Goal: Contribute content: Add original content to the website for others to see

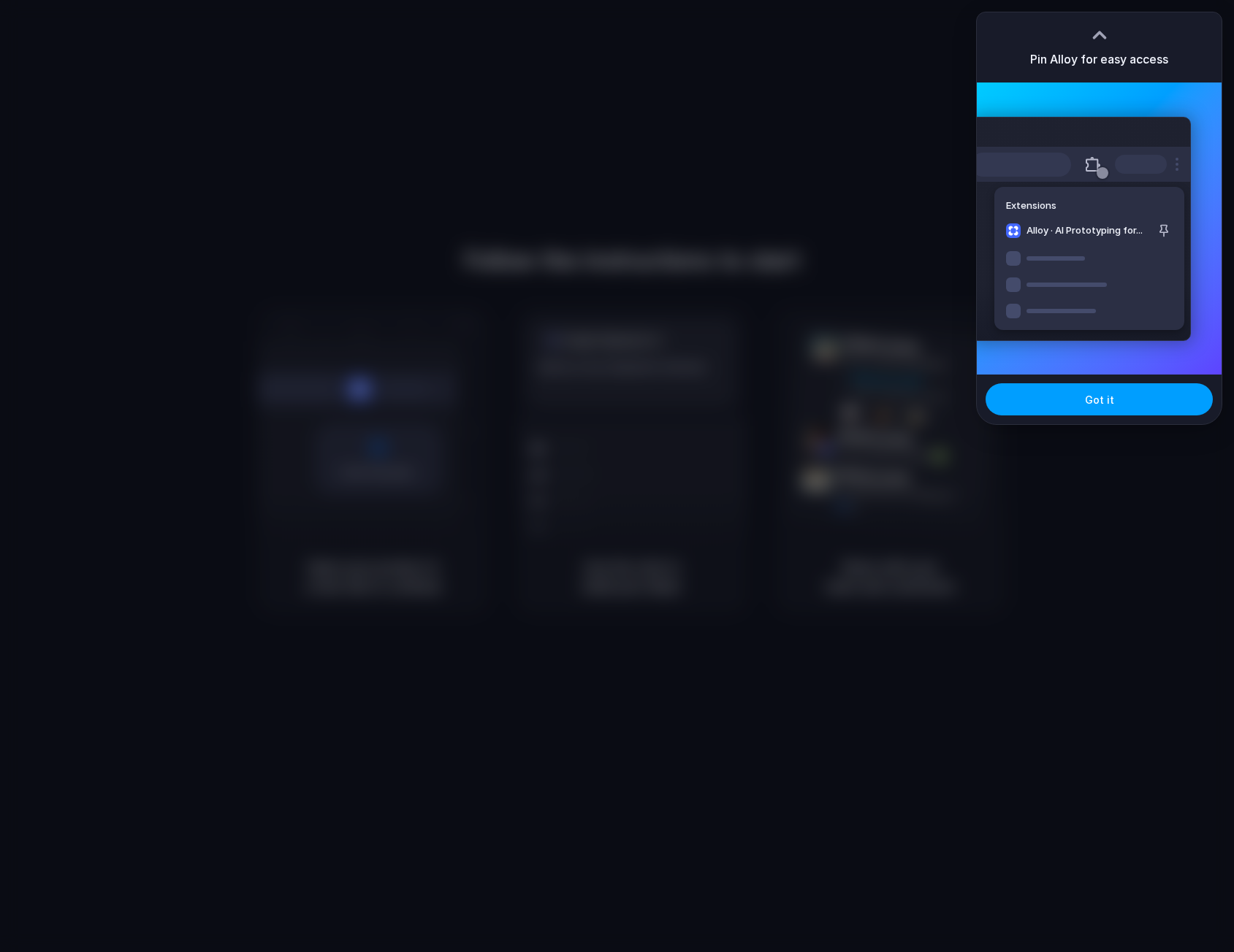
click at [1107, 406] on span "Got it" at bounding box center [1099, 400] width 30 height 15
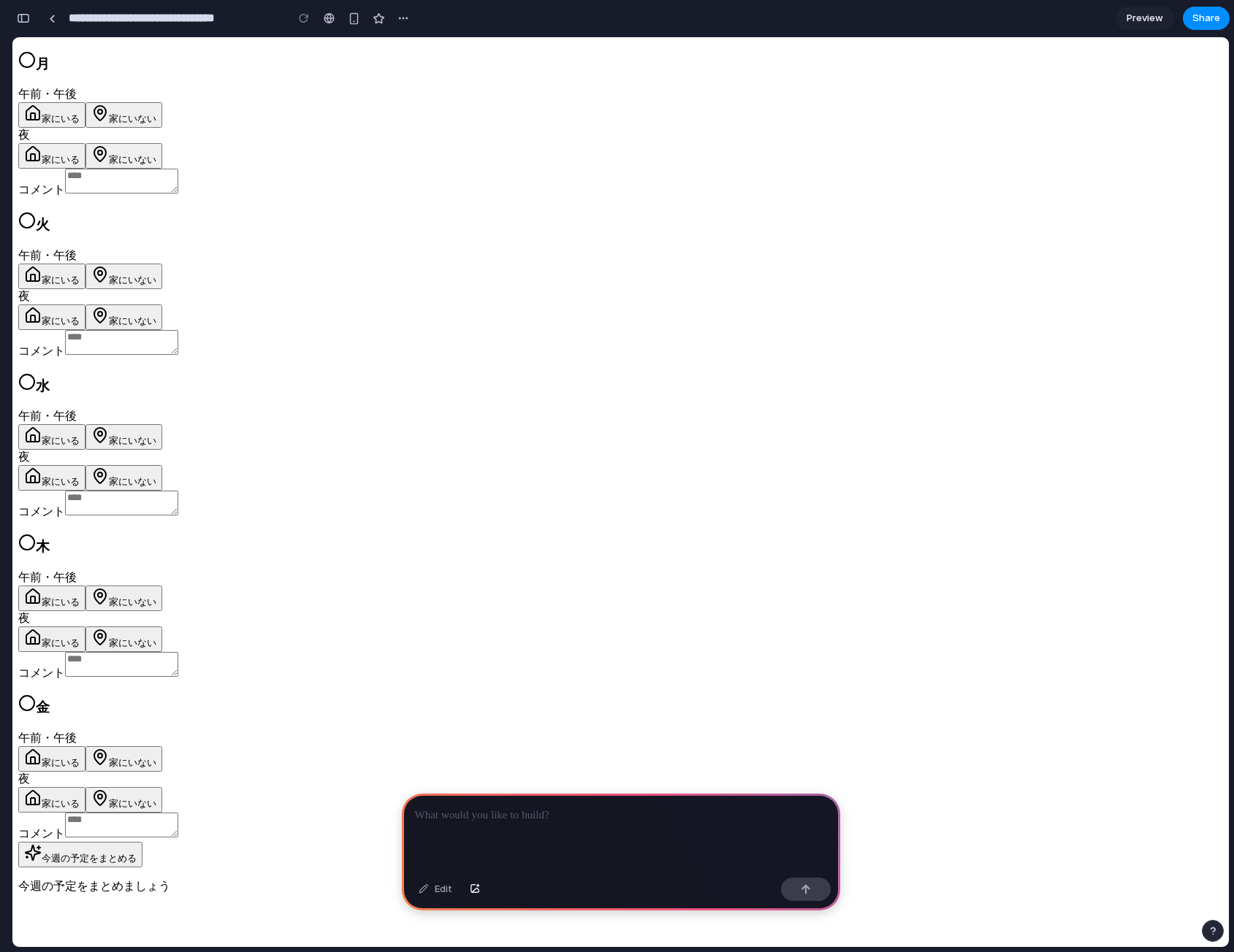
click at [531, 814] on p at bounding box center [621, 815] width 412 height 18
click at [823, 887] on button "button" at bounding box center [806, 890] width 50 height 24
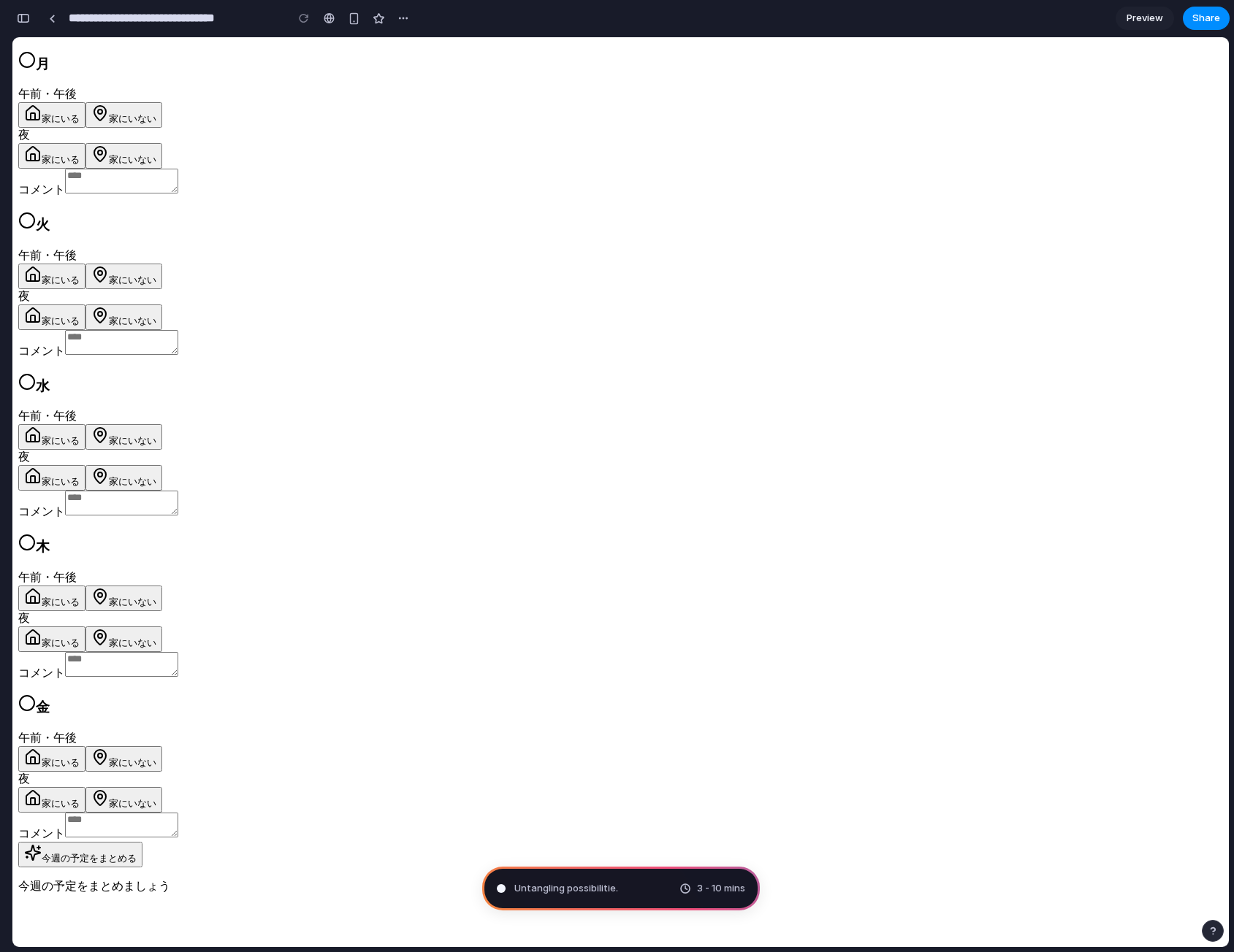
type input "**********"
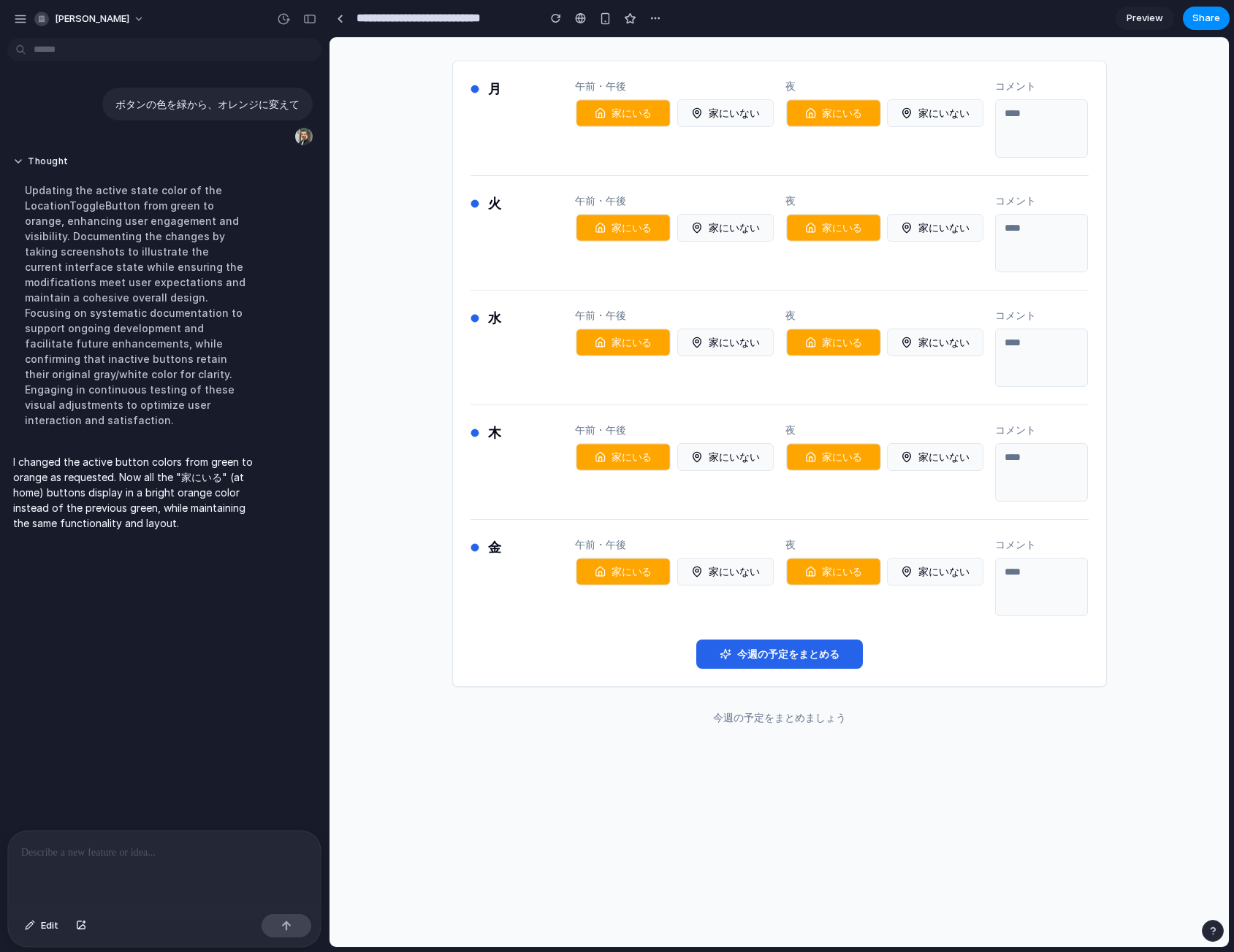
click at [111, 860] on div at bounding box center [164, 869] width 313 height 78
click at [292, 925] on button "button" at bounding box center [286, 926] width 50 height 24
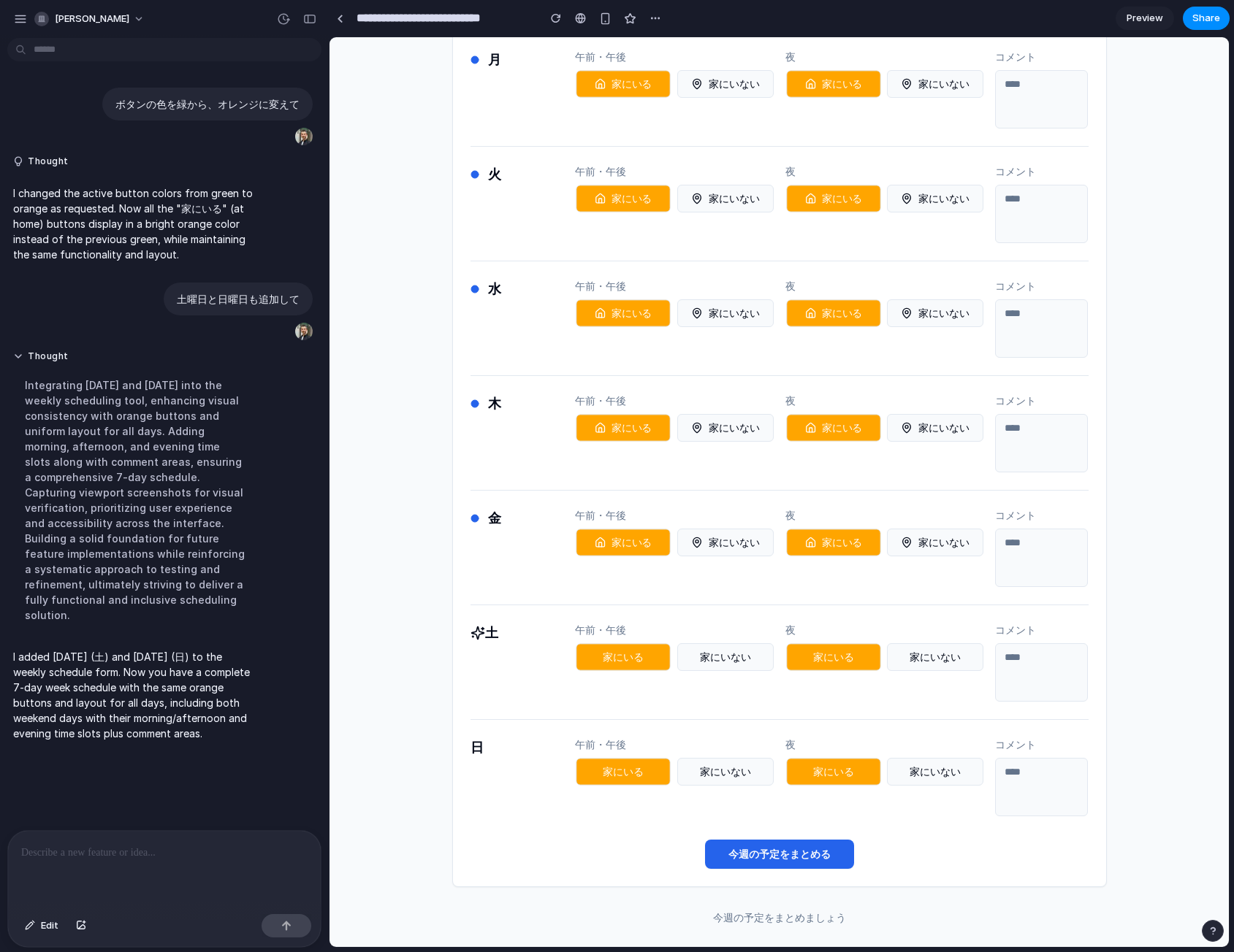
scroll to position [30, 0]
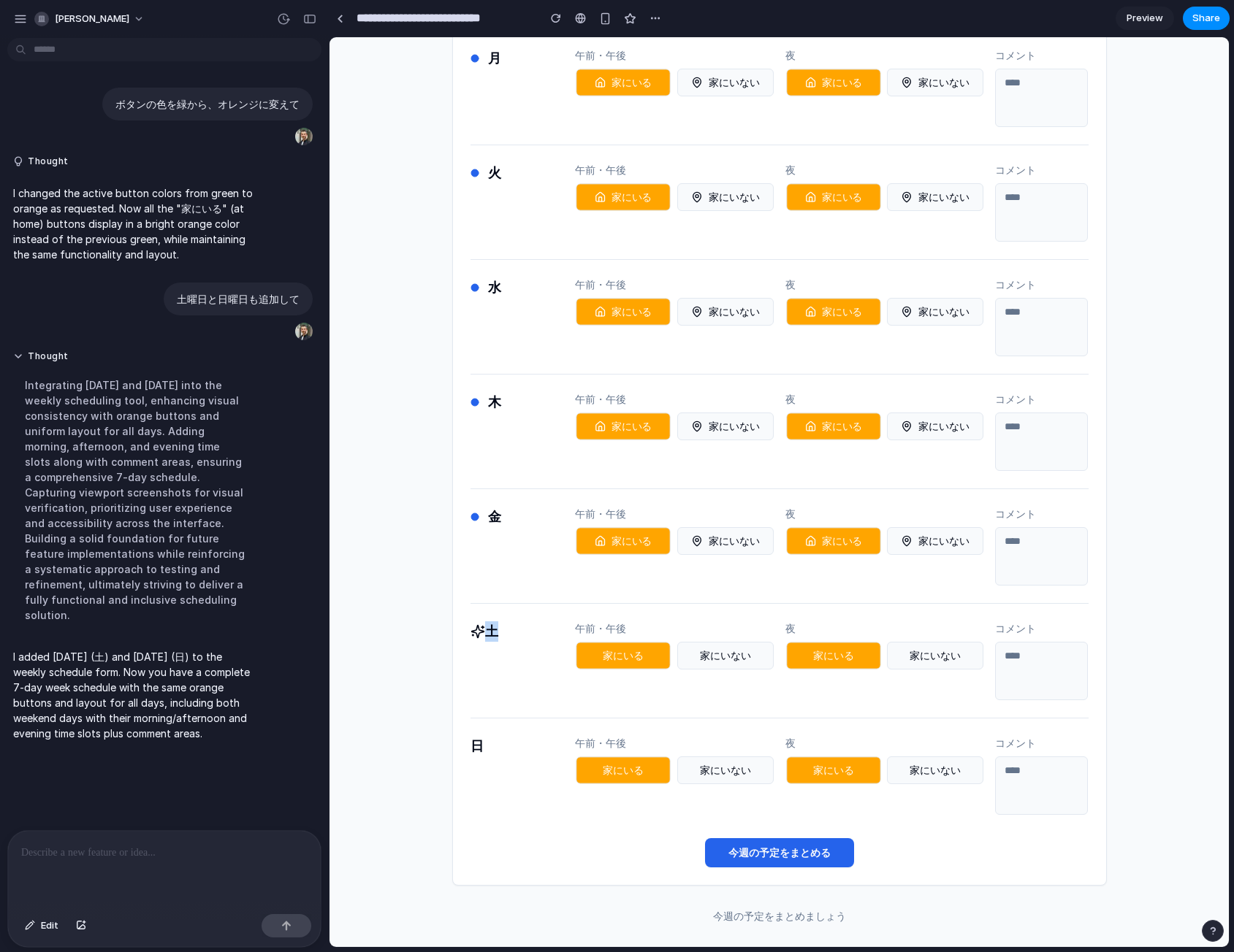
drag, startPoint x: 466, startPoint y: 630, endPoint x: 488, endPoint y: 643, distance: 25.6
click at [489, 643] on div "土 午前・午後 家にいる 家にいない 夜 家にいる 家にいない コメント" at bounding box center [779, 661] width 618 height 79
click at [407, 571] on div "月 午前・午後 家にいる 家にいない 夜 家にいる 家にいない コメント 火 午前・午後 家にいる 家にいない 夜 家にいる 家にいない コメント 水 午前・…" at bounding box center [779, 476] width 899 height 940
drag, startPoint x: 488, startPoint y: 629, endPoint x: 459, endPoint y: 629, distance: 29.0
click at [459, 629] on div "月 午前・午後 家にいる 家にいない 夜 家にいる 家にいない コメント 火 午前・午後 家にいる 家にいない 夜 家にいる 家にいない コメント 水 午前・…" at bounding box center [779, 457] width 653 height 854
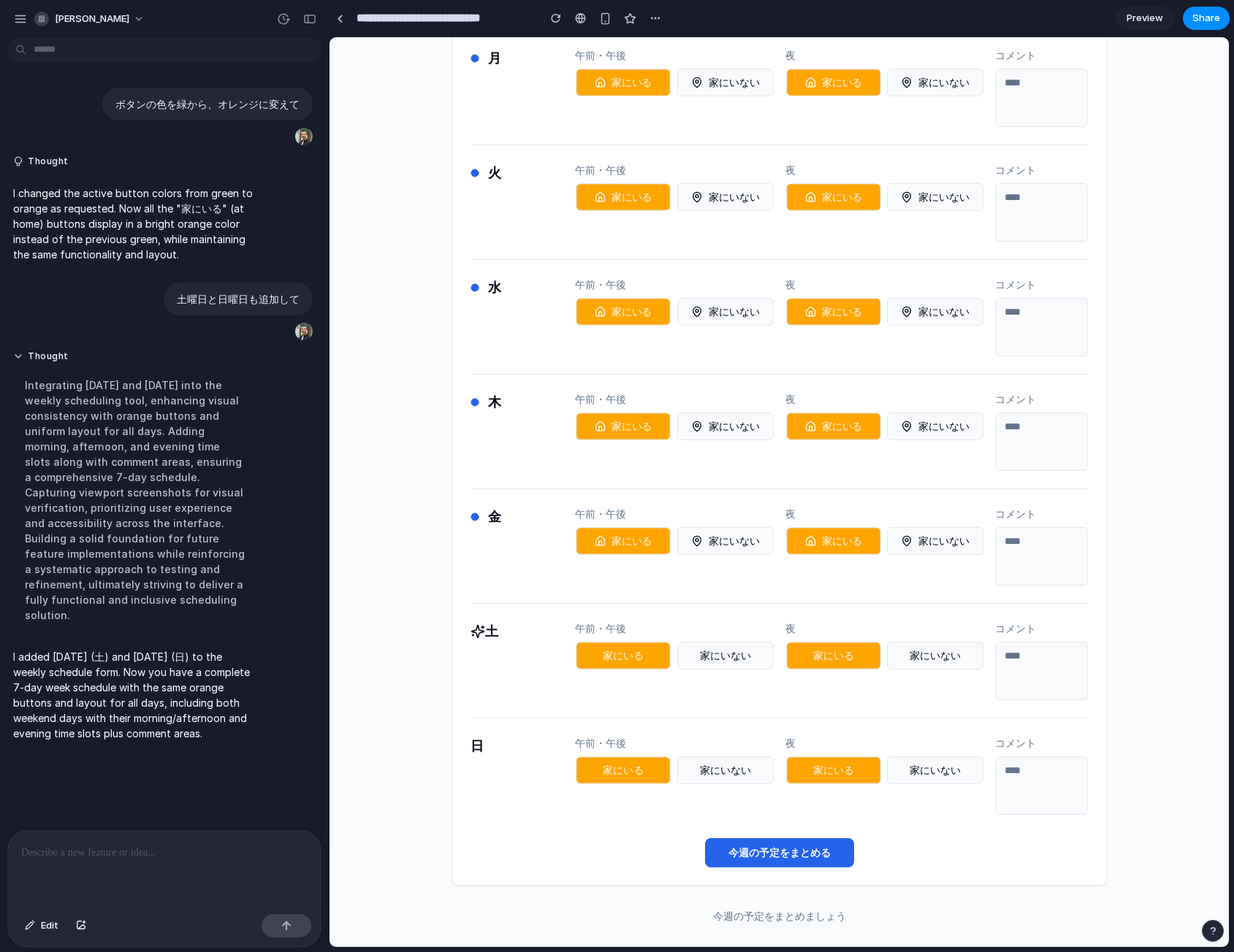
click at [471, 637] on icon at bounding box center [477, 631] width 14 height 14
drag, startPoint x: 445, startPoint y: 632, endPoint x: 487, endPoint y: 635, distance: 42.1
click at [487, 635] on div "月 午前・午後 家にいる 家にいない 夜 家にいる 家にいない コメント 火 午前・午後 家にいる 家にいない 夜 家にいる 家にいない コメント 水 午前・…" at bounding box center [779, 476] width 899 height 940
click at [532, 652] on div "土 午前・午後 家にいる 家にいない 夜 家にいる 家にいない コメント" at bounding box center [779, 661] width 618 height 79
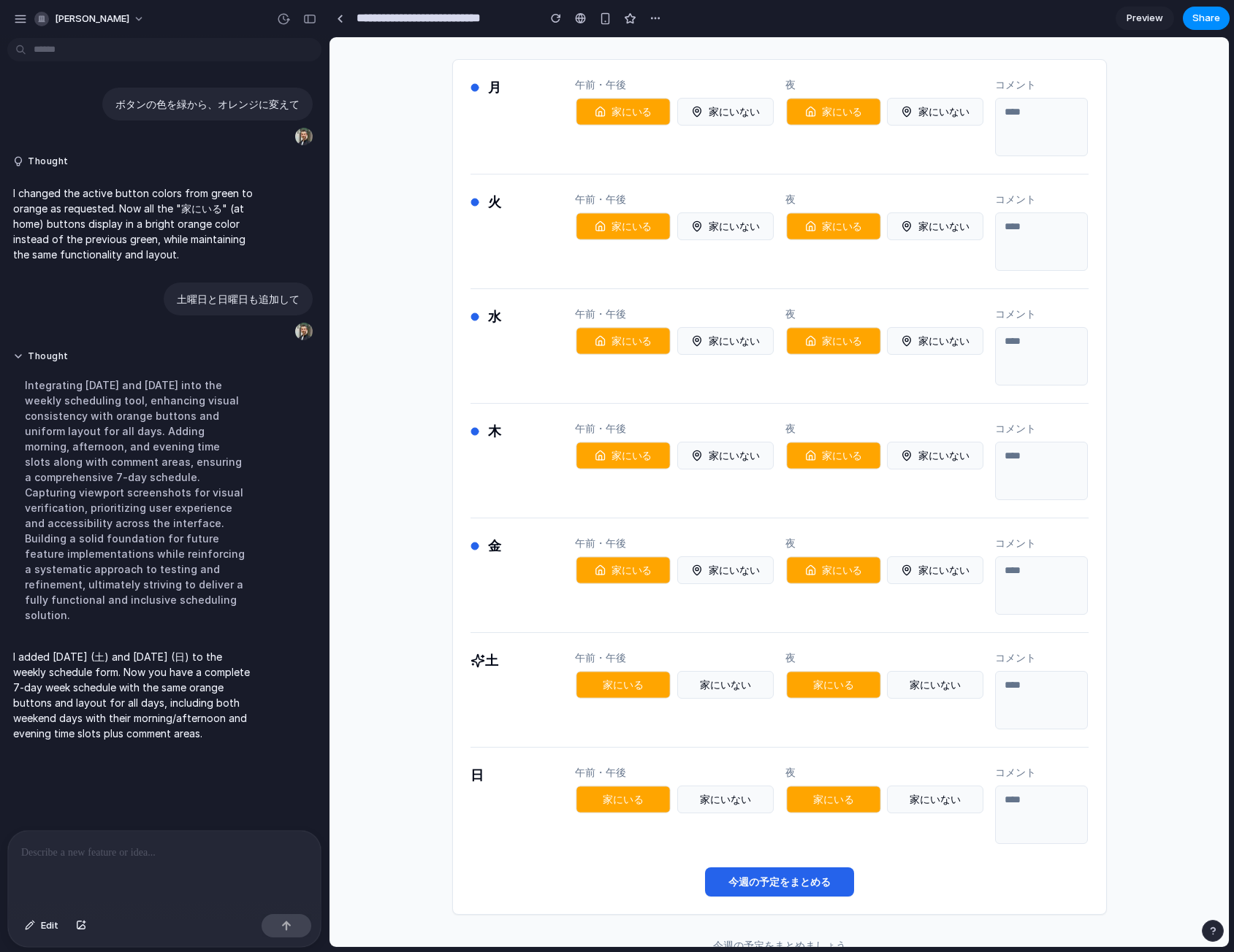
scroll to position [0, 0]
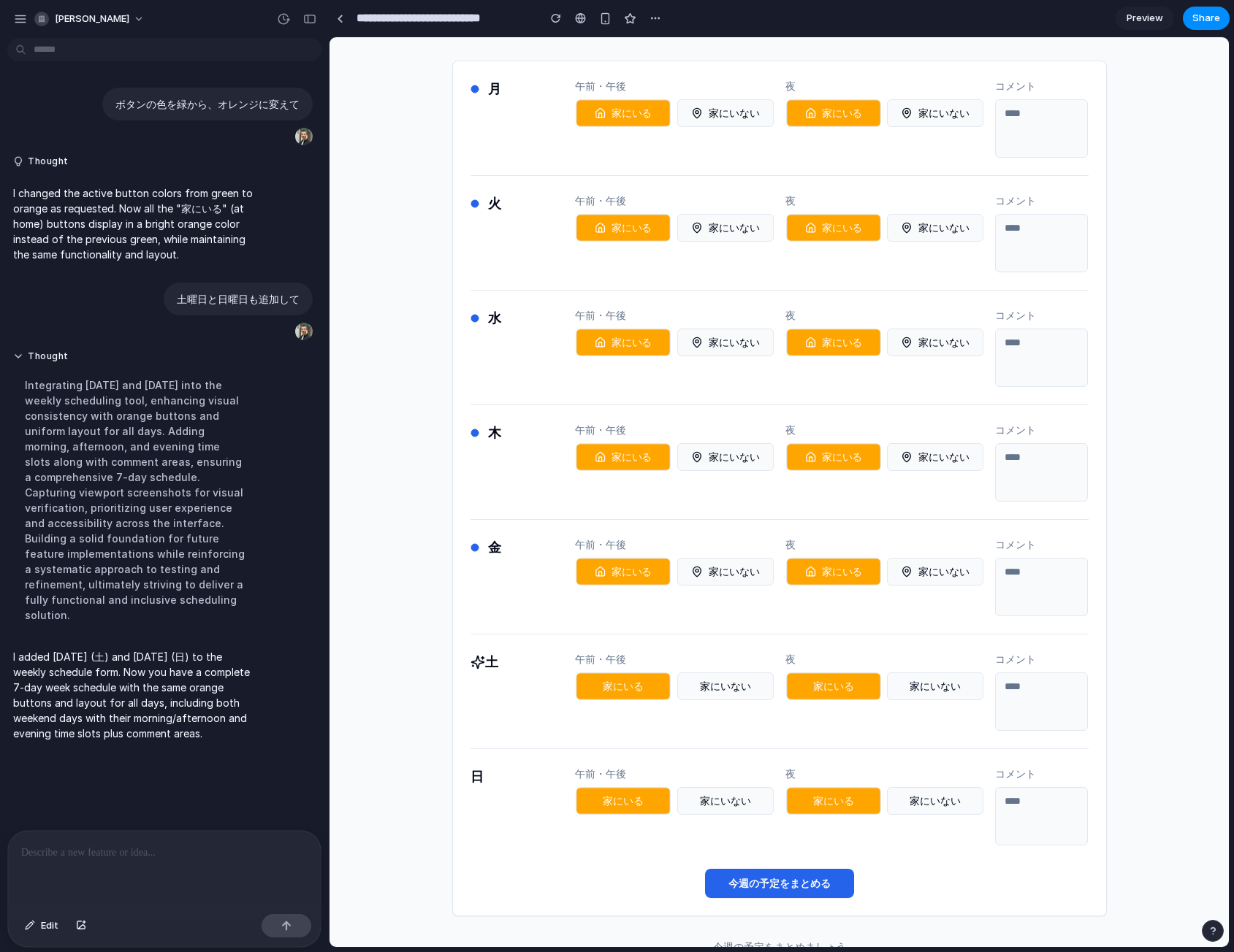
click at [1147, 396] on div "月 午前・午後 家にいる 家にいない 夜 家にいる 家にいない コメント 火 午前・午後 家にいる 家にいない 夜 家にいる 家にいない コメント 水 午前・…" at bounding box center [779, 507] width 899 height 940
click at [417, 270] on div "月 午前・午後 家にいる 家にいない 夜 家にいる 家にいない コメント 火 午前・午後 家にいる 家にいない 夜 家にいる 家にいない コメント 水 午前・…" at bounding box center [779, 507] width 899 height 940
click at [414, 109] on div "月 午前・午後 家にいる 家にいない 夜 家にいる 家にいない コメント 火 午前・午後 家にいる 家にいない 夜 家にいる 家にいない コメント 水 午前・…" at bounding box center [779, 507] width 899 height 940
click at [419, 144] on div "月 午前・午後 家にいる 家にいない 夜 家にいる 家にいない コメント 火 午前・午後 家にいる 家にいない 夜 家にいる 家にいない コメント 水 午前・…" at bounding box center [779, 507] width 899 height 940
